Goal: Obtain resource: Obtain resource

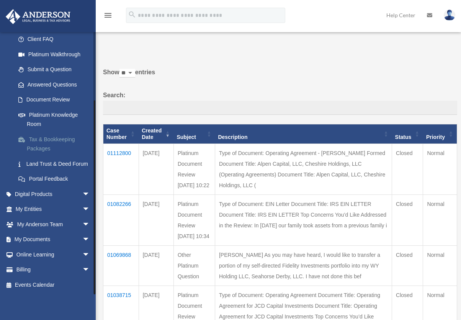
scroll to position [87, 0]
click at [32, 237] on link "My Documents arrow_drop_down" at bounding box center [53, 239] width 96 height 15
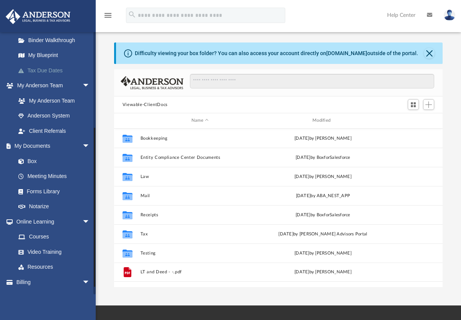
scroll to position [153, 0]
click at [43, 189] on link "Forms Library" at bounding box center [56, 191] width 91 height 15
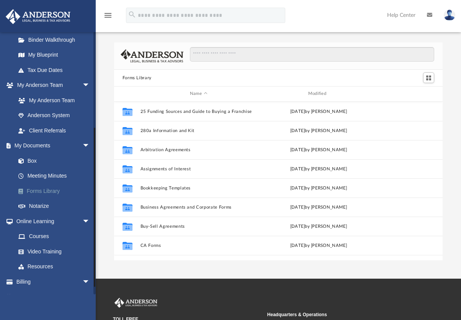
scroll to position [169, 323]
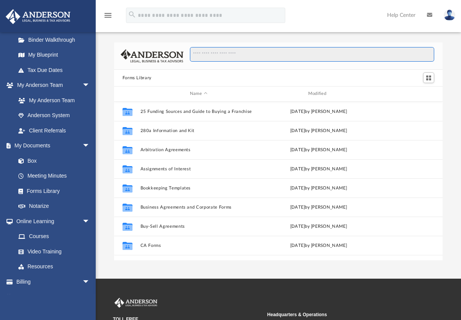
click at [211, 55] on input "Search files and folders" at bounding box center [312, 54] width 245 height 15
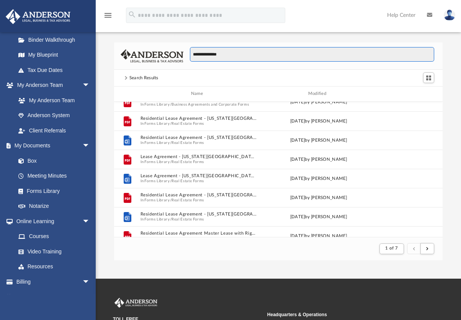
scroll to position [153, 0]
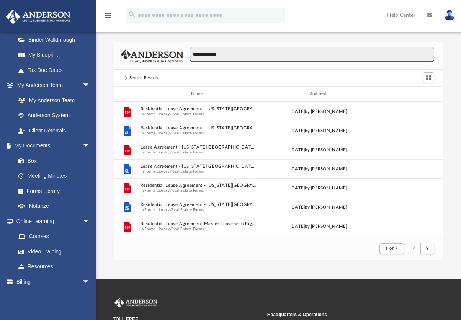
type input "**********"
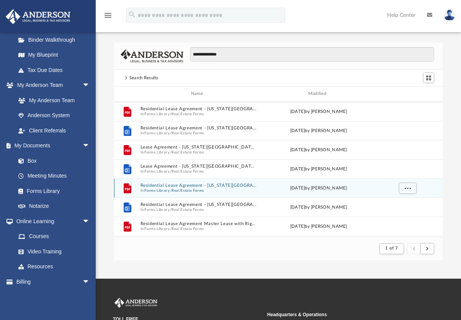
click at [159, 186] on button "Residential Lease Agreement - [US_STATE][GEOGRAPHIC_DATA]pdf" at bounding box center [198, 185] width 117 height 5
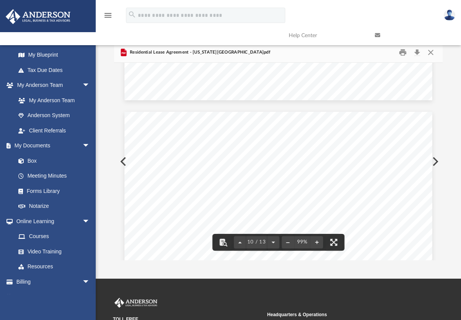
scroll to position [3641, 0]
click at [429, 53] on button "Close" at bounding box center [431, 53] width 14 height 12
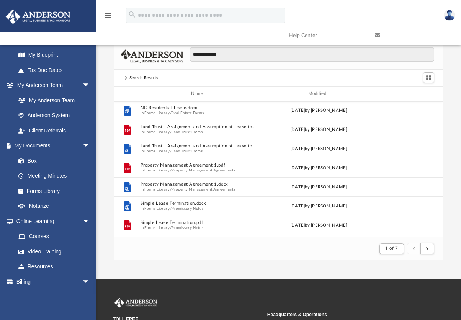
scroll to position [383, 0]
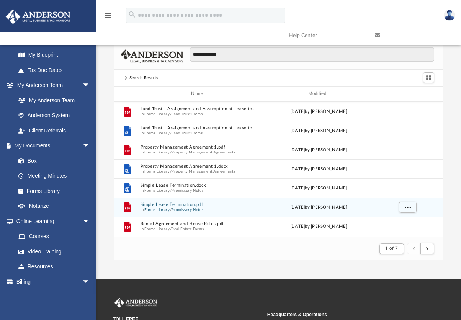
click at [172, 204] on button "Simple Lease Termination.pdf" at bounding box center [198, 204] width 117 height 5
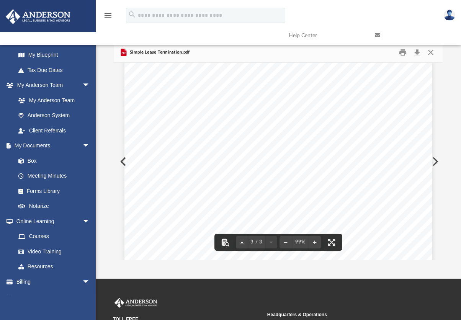
scroll to position [843, 0]
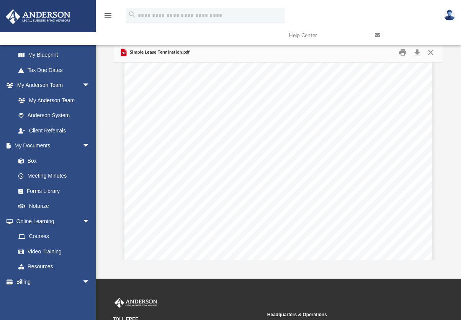
click at [432, 50] on link at bounding box center [412, 35] width 86 height 30
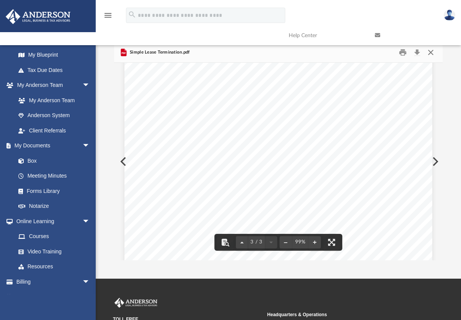
click at [430, 52] on button "Close" at bounding box center [431, 53] width 14 height 12
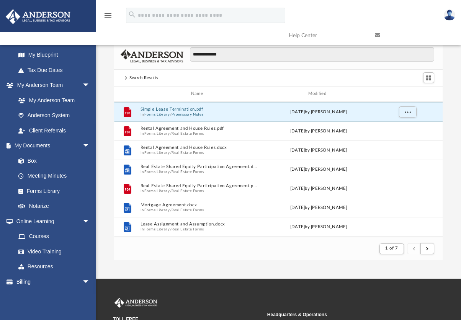
scroll to position [498, 0]
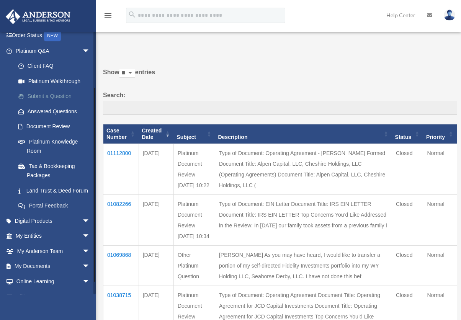
scroll to position [87, 0]
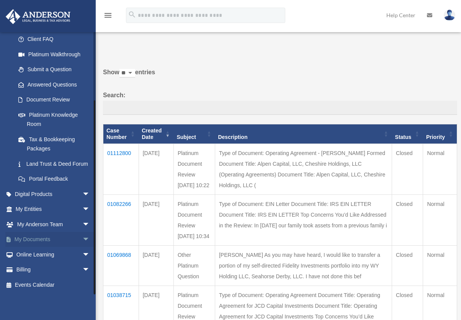
click at [53, 238] on link "My Documents arrow_drop_down" at bounding box center [53, 239] width 96 height 15
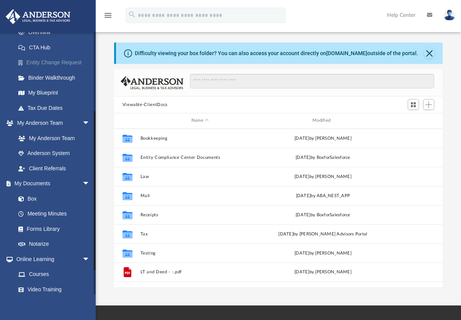
scroll to position [153, 0]
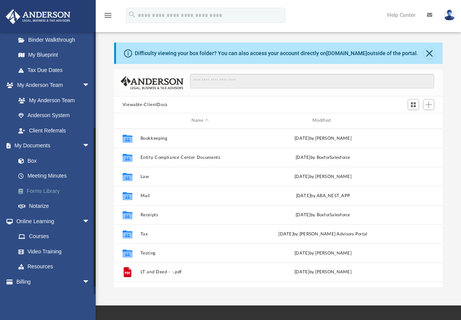
click at [52, 192] on link "Forms Library" at bounding box center [56, 191] width 91 height 15
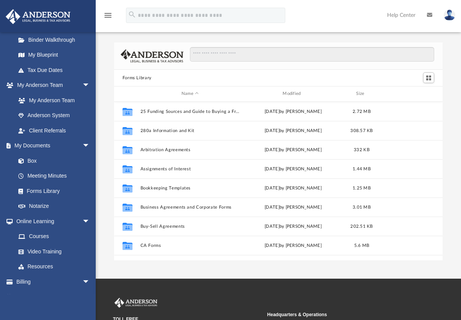
scroll to position [169, 323]
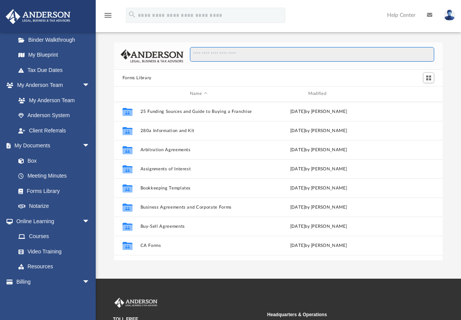
click at [199, 56] on input "Search files and folders" at bounding box center [312, 54] width 245 height 15
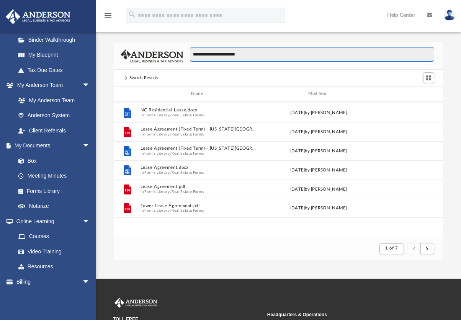
scroll to position [0, 0]
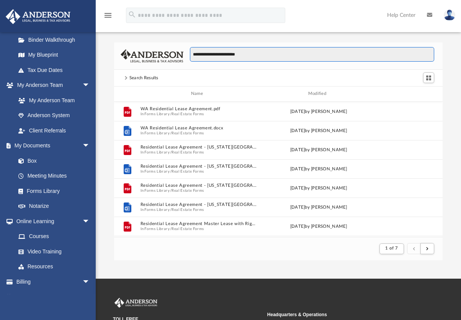
click at [212, 53] on input "**********" at bounding box center [312, 54] width 245 height 15
type input "**********"
